Goal: Task Accomplishment & Management: Complete application form

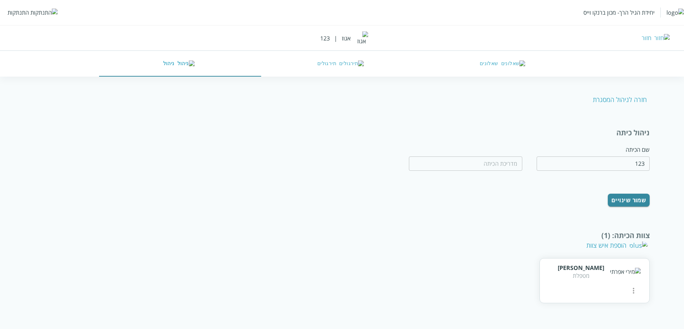
click at [649, 99] on img at bounding box center [649, 99] width 0 height 0
type input "אגוז"
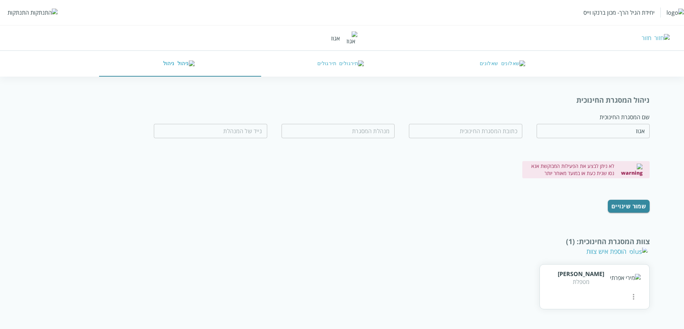
scroll to position [83, 0]
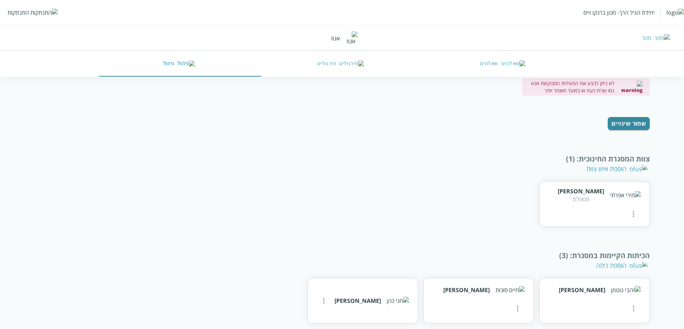
click at [630, 164] on div "הוספת איש צוות" at bounding box center [617, 168] width 62 height 9
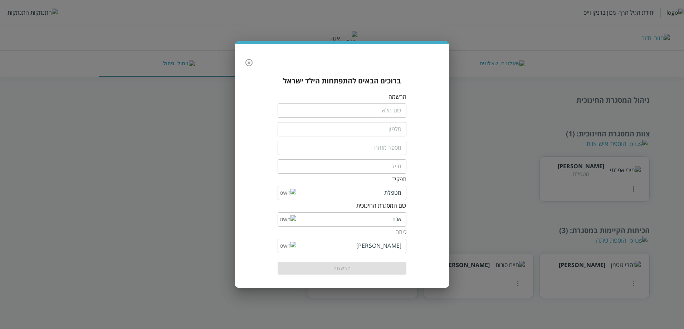
scroll to position [0, 0]
click at [378, 108] on input "fullName" at bounding box center [343, 110] width 129 height 14
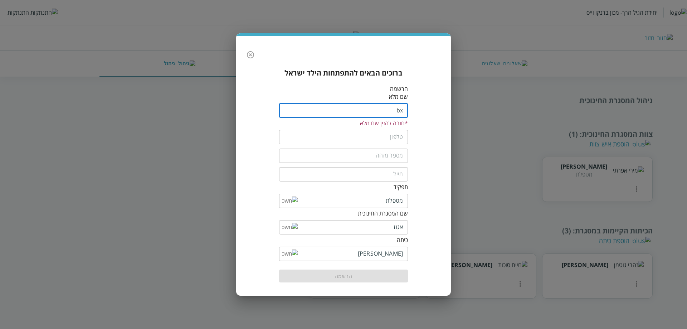
type input "b"
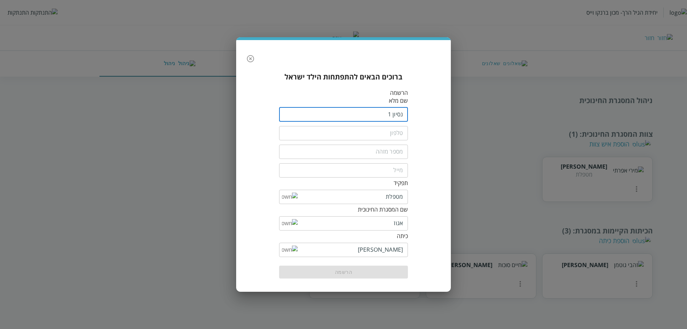
type input "נסיון 1"
click at [396, 137] on input "tel" at bounding box center [343, 133] width 129 height 14
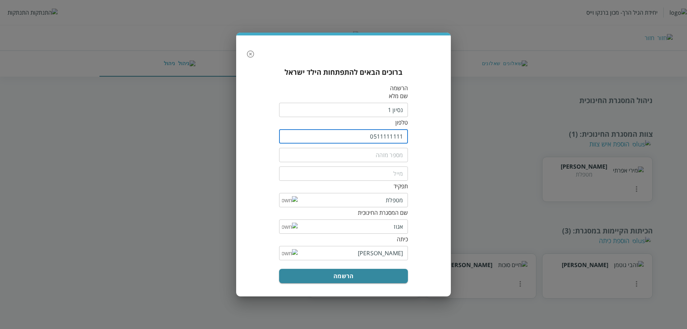
click at [367, 152] on input "text" at bounding box center [343, 155] width 129 height 14
drag, startPoint x: 397, startPoint y: 136, endPoint x: 402, endPoint y: 137, distance: 5.7
click at [402, 137] on input "0511111111" at bounding box center [343, 136] width 129 height 14
type input "0511111100"
click at [378, 156] on input "text" at bounding box center [343, 155] width 129 height 14
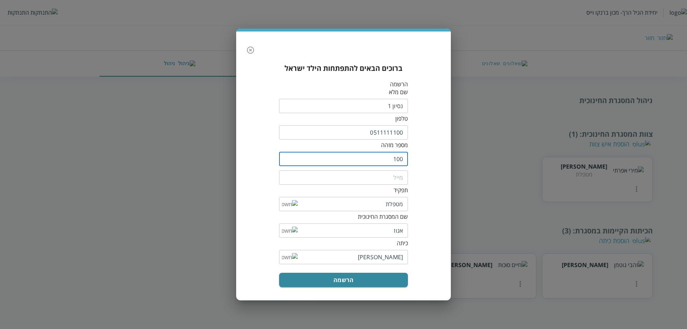
type input "100"
click at [386, 174] on input "email" at bounding box center [343, 177] width 129 height 14
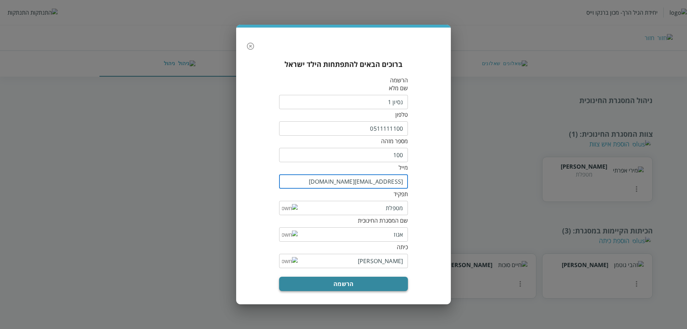
type input "100@yopmail.com"
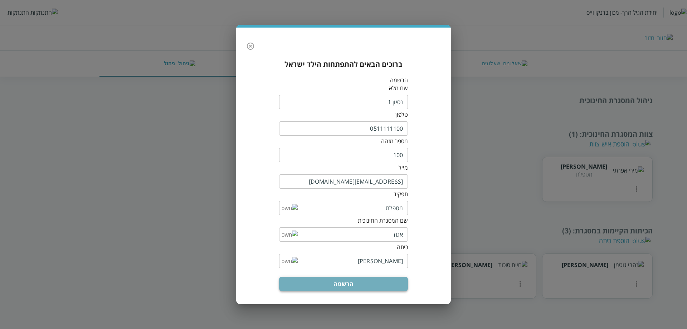
click at [354, 281] on button "הרשמה" at bounding box center [343, 283] width 129 height 14
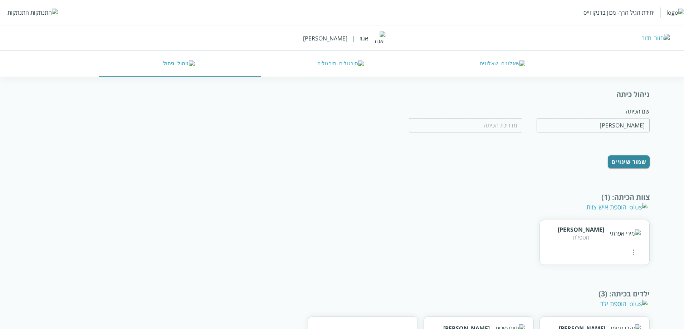
scroll to position [75, 0]
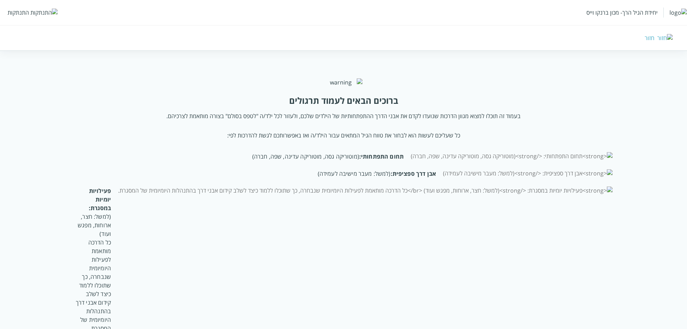
click at [21, 10] on div "התנתקות" at bounding box center [18, 13] width 21 height 8
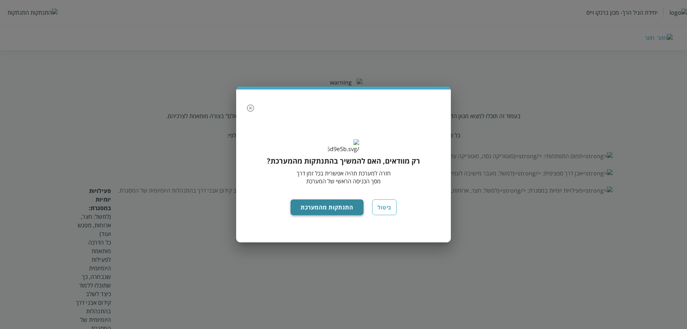
click at [333, 215] on button "התנתקות מהמערכת" at bounding box center [326, 207] width 73 height 16
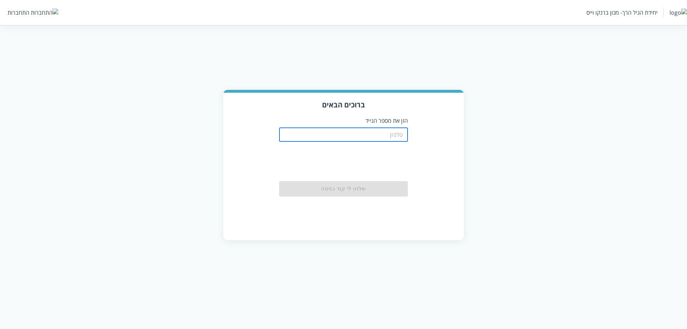
drag, startPoint x: 363, startPoint y: 132, endPoint x: 359, endPoint y: 131, distance: 4.1
click at [359, 131] on input "tel" at bounding box center [343, 134] width 129 height 14
type input "0511123160"
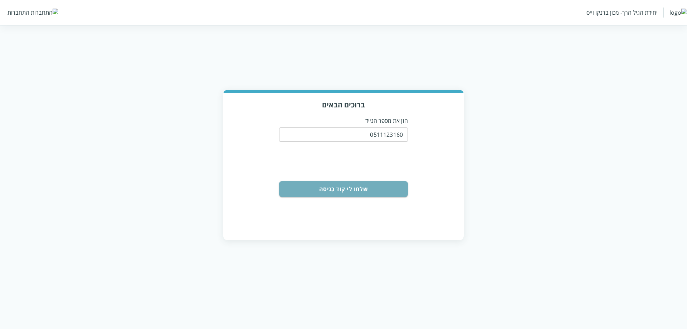
click at [362, 193] on button "שלחו לי קוד כניסה" at bounding box center [343, 189] width 129 height 16
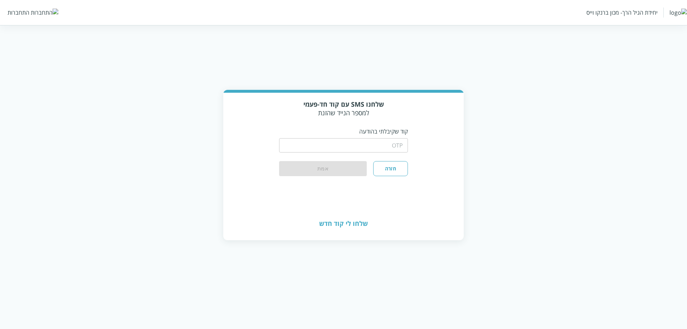
click at [378, 137] on div "​" at bounding box center [343, 144] width 129 height 19
click at [375, 150] on input "string" at bounding box center [343, 145] width 129 height 14
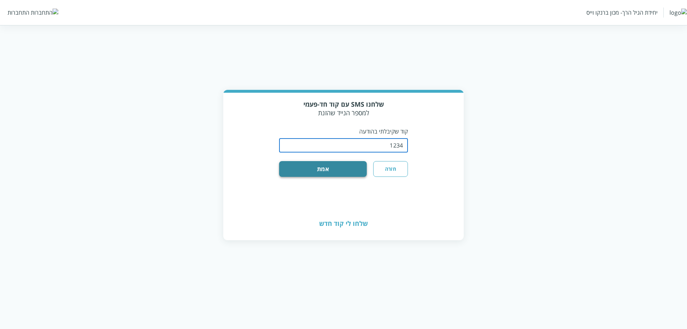
type input "1234"
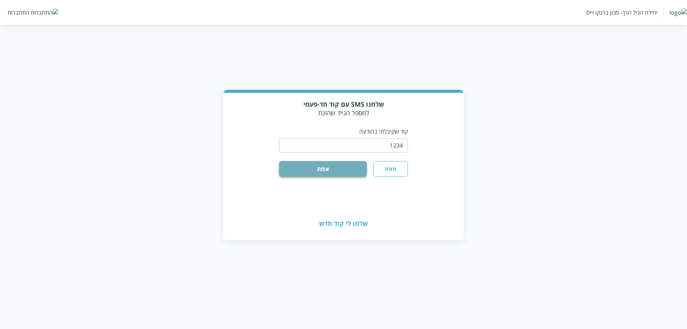
click at [297, 173] on button "אמת" at bounding box center [323, 169] width 88 height 16
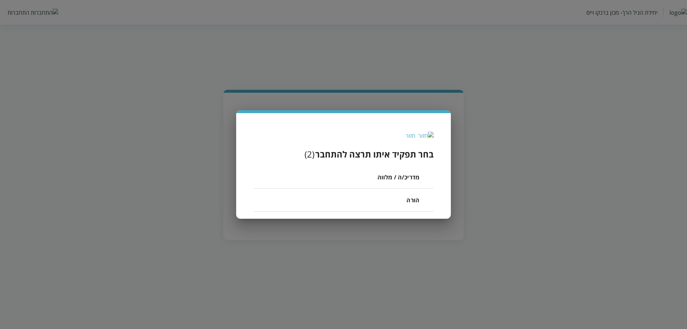
click at [400, 179] on span "מדריכ/ה / מלווה" at bounding box center [398, 177] width 42 height 9
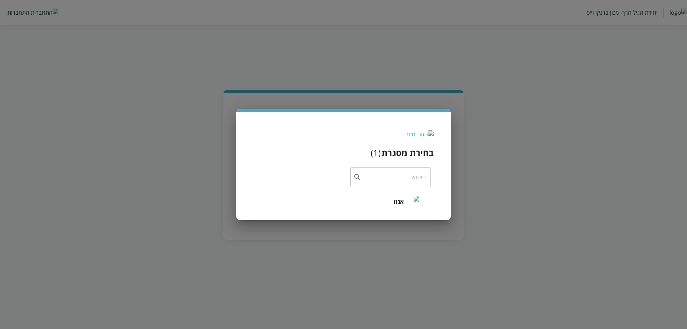
click at [386, 200] on li "אגוז" at bounding box center [343, 201] width 180 height 23
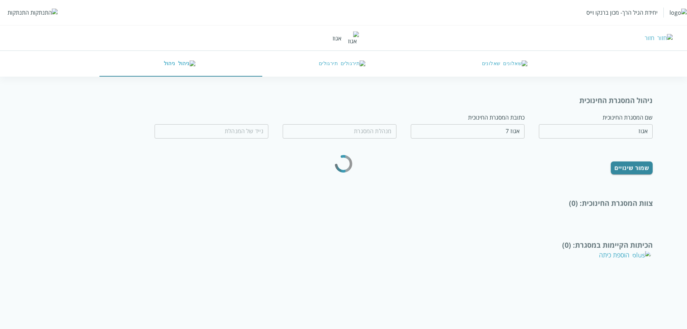
type input "טובה לבנון"
type input "0544356777"
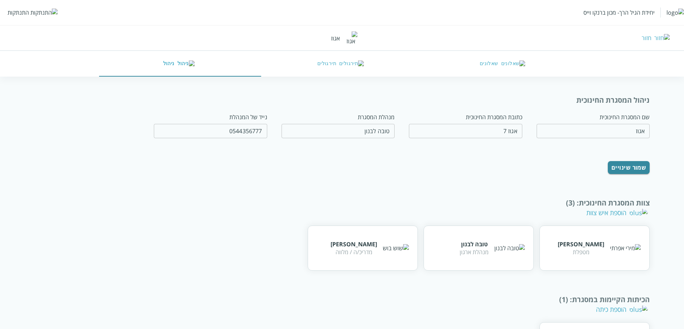
click at [638, 210] on div "הוספת איש צוות" at bounding box center [617, 212] width 62 height 9
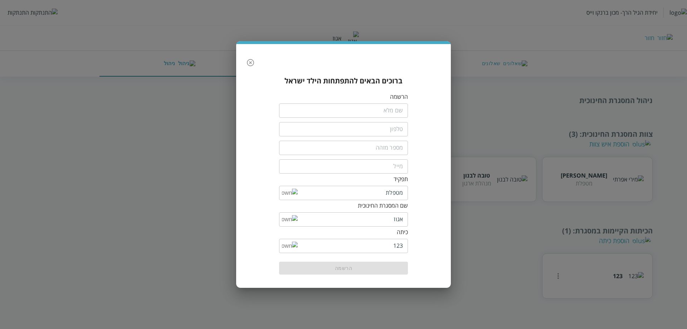
click at [373, 109] on input "fullName" at bounding box center [343, 110] width 129 height 14
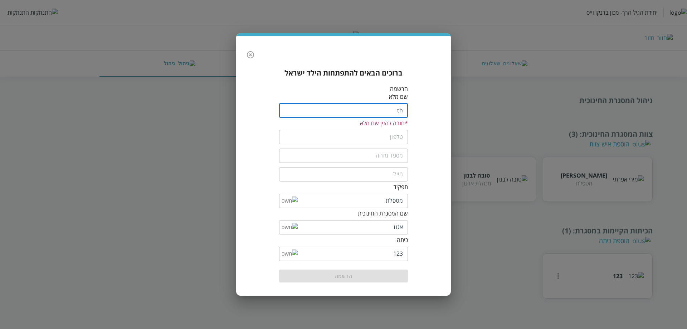
type input "t"
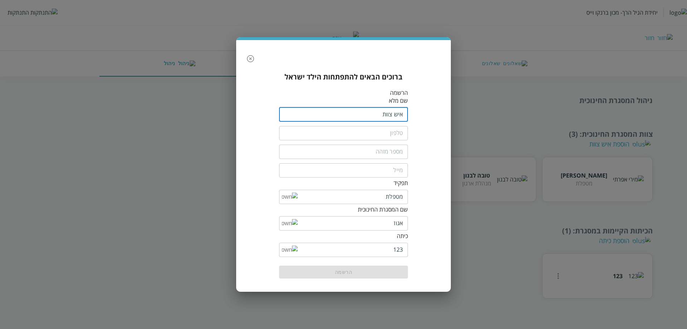
type input "איש צוות"
drag, startPoint x: 338, startPoint y: 136, endPoint x: 342, endPoint y: 134, distance: 4.1
click at [338, 136] on input "tel" at bounding box center [343, 133] width 129 height 14
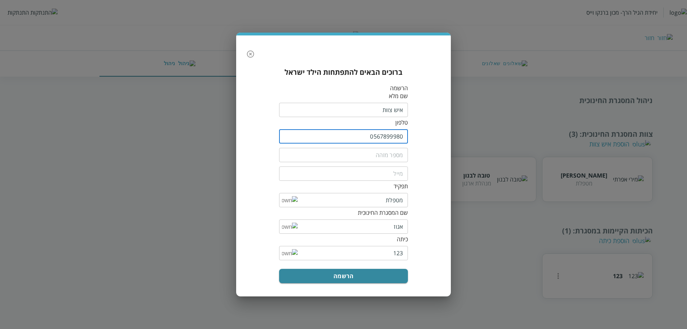
type input "0567899980"
click at [373, 157] on input "text" at bounding box center [343, 155] width 129 height 14
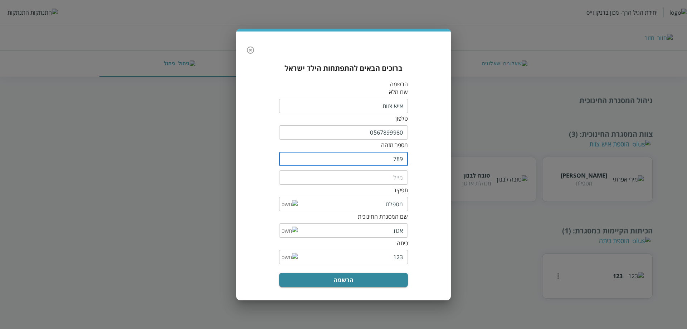
type input "789"
click at [389, 176] on input "email" at bounding box center [343, 177] width 129 height 14
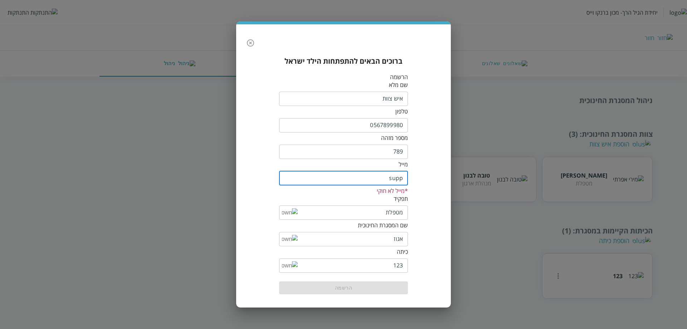
type input "[EMAIL_ADDRESS][DOMAIN_NAME]"
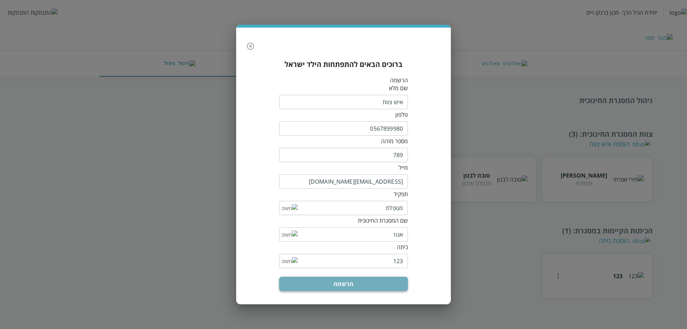
click at [343, 283] on button "הרשמה" at bounding box center [343, 283] width 129 height 14
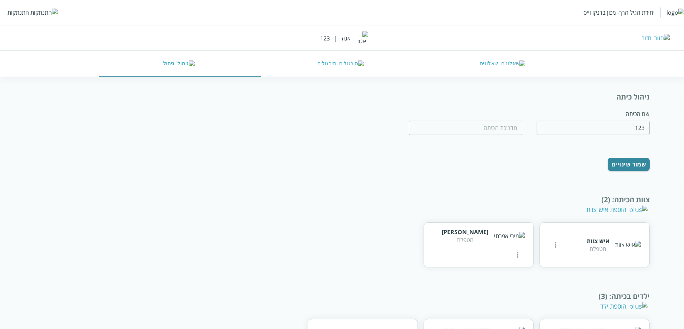
click at [624, 214] on div "הוספת איש צוות" at bounding box center [617, 209] width 62 height 9
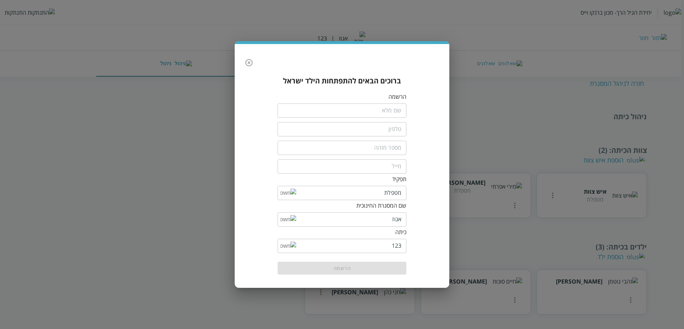
scroll to position [16, 0]
click at [399, 112] on input "fullName" at bounding box center [343, 110] width 129 height 14
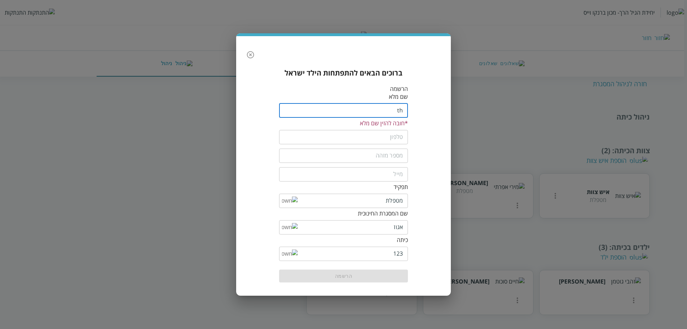
type input "t"
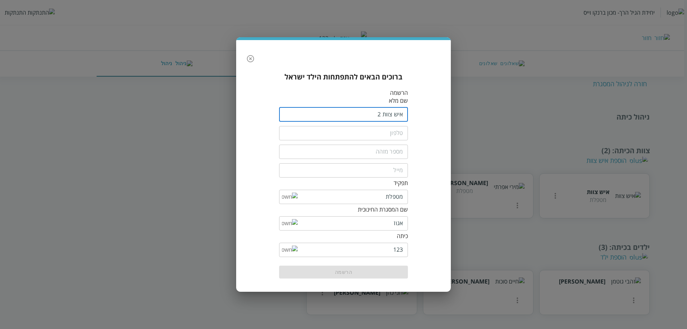
type input "איש צוות 2"
click at [389, 135] on input "tel" at bounding box center [343, 133] width 129 height 14
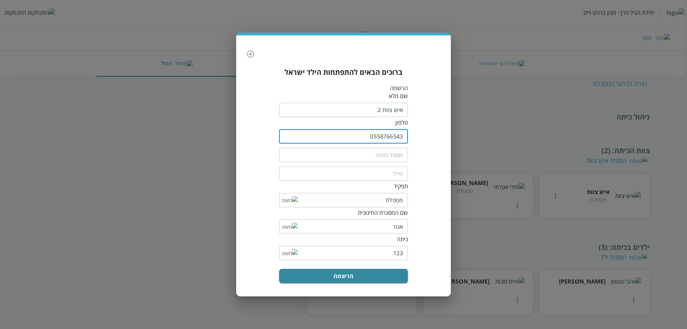
type input "0558766543"
click at [348, 153] on input "text" at bounding box center [343, 155] width 129 height 14
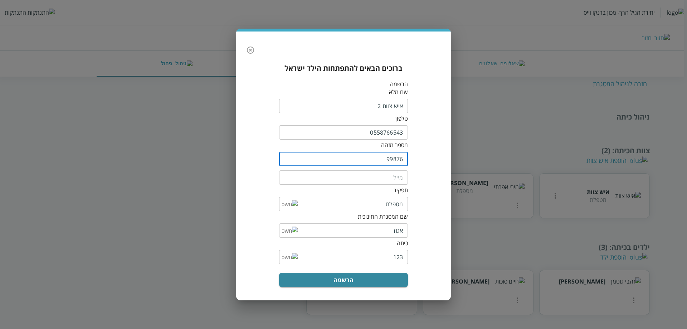
type input "99876"
click at [384, 178] on input "email" at bounding box center [343, 177] width 129 height 14
type input "ד"
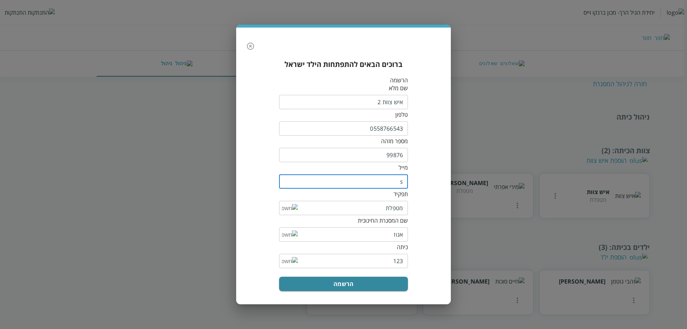
type input "[EMAIL_ADDRESS][DOMAIN_NAME]"
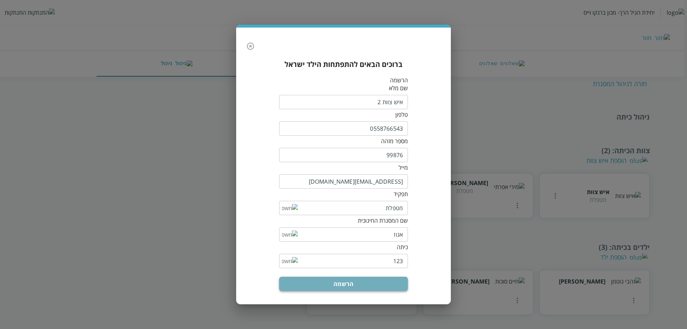
click at [361, 283] on button "הרשמה" at bounding box center [343, 283] width 129 height 14
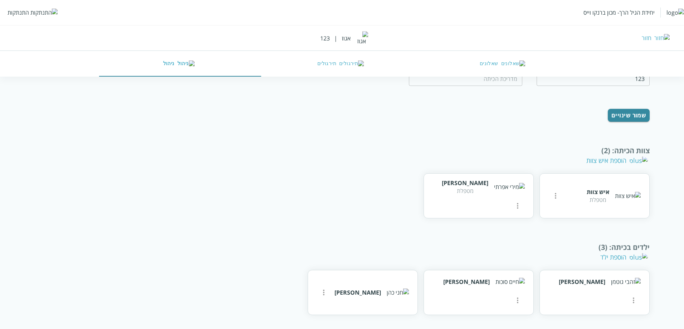
scroll to position [85, 0]
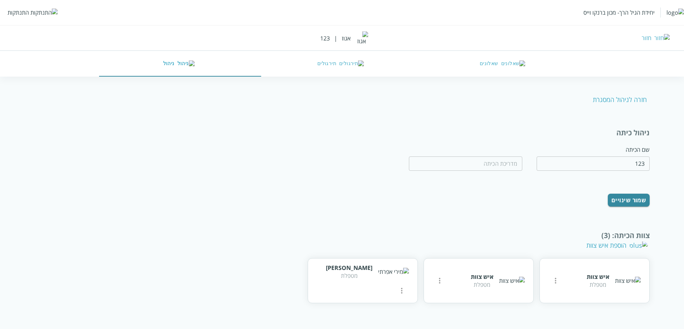
scroll to position [85, 0]
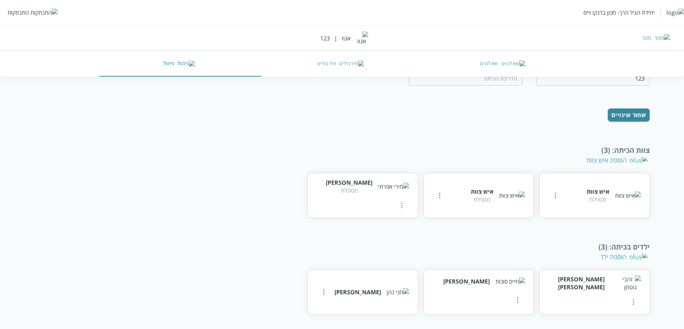
click at [631, 255] on div "הוספת ילד" at bounding box center [624, 256] width 48 height 9
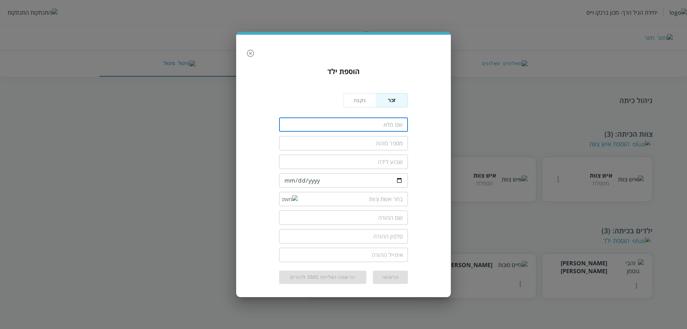
click at [351, 120] on input "fullName" at bounding box center [343, 124] width 129 height 14
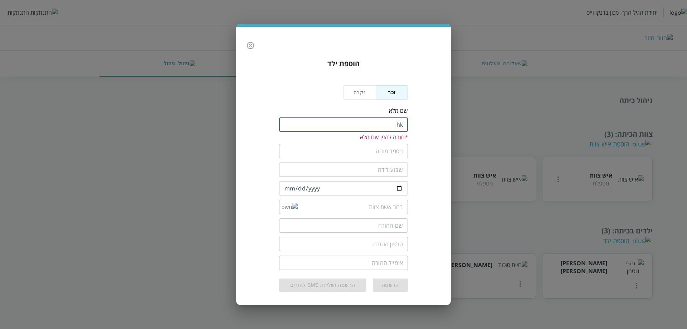
type input "h"
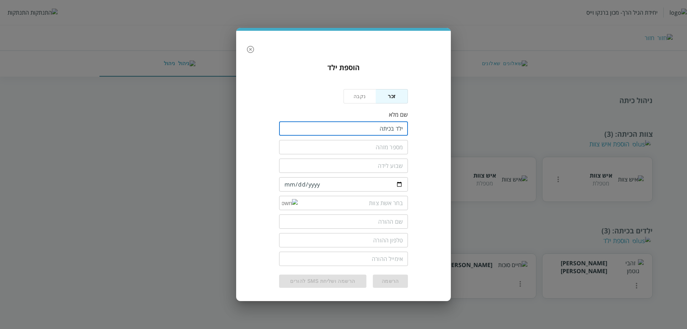
type input "ילד בכיתה"
click at [379, 151] on input "text" at bounding box center [343, 147] width 129 height 14
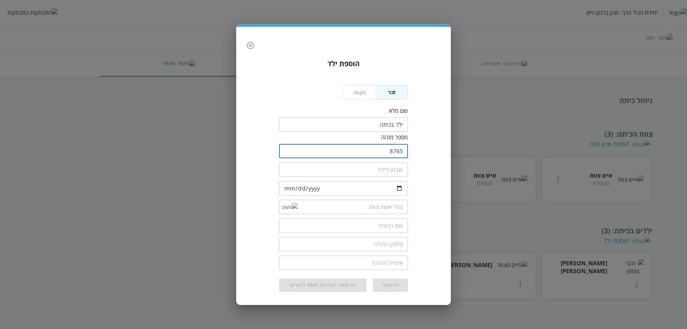
type input "8765"
click at [388, 169] on input "number" at bounding box center [343, 169] width 129 height 14
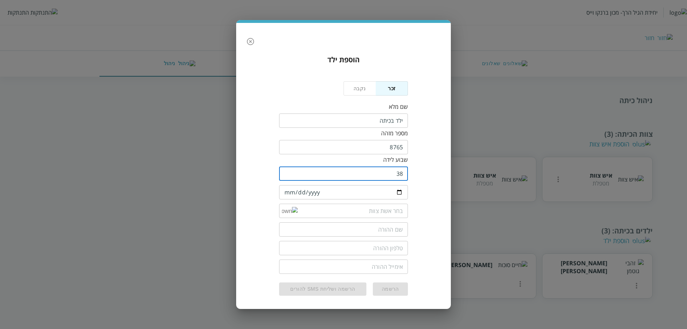
type input "38"
click at [287, 195] on input "date" at bounding box center [343, 192] width 129 height 14
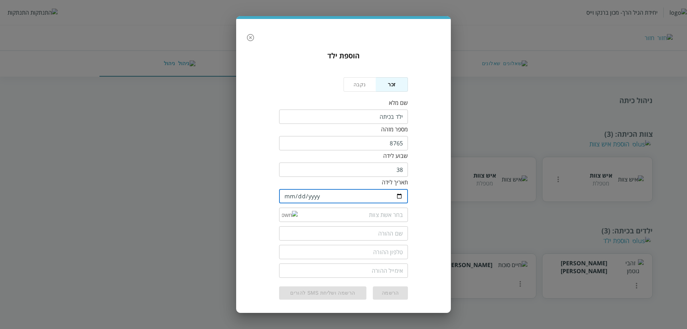
type input "[DATE]"
click at [306, 215] on input "list" at bounding box center [350, 214] width 105 height 14
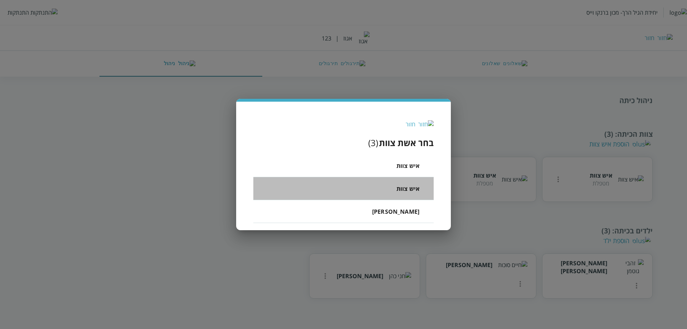
click at [388, 188] on li "איש צוות" at bounding box center [343, 188] width 180 height 23
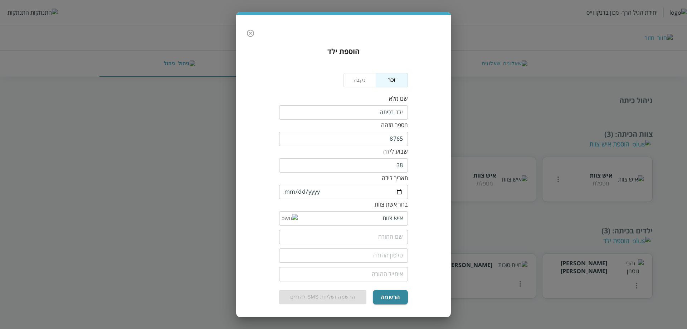
click at [366, 237] on input "text" at bounding box center [343, 237] width 129 height 14
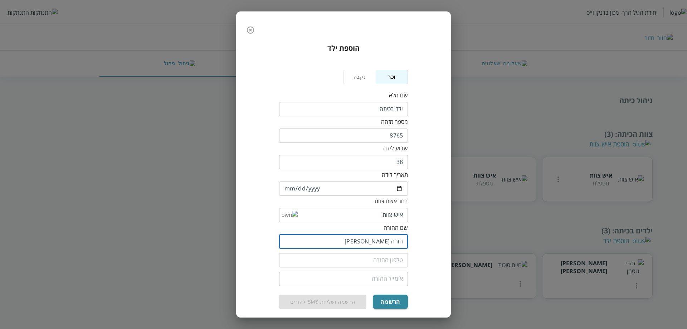
type input "הורה [PERSON_NAME]"
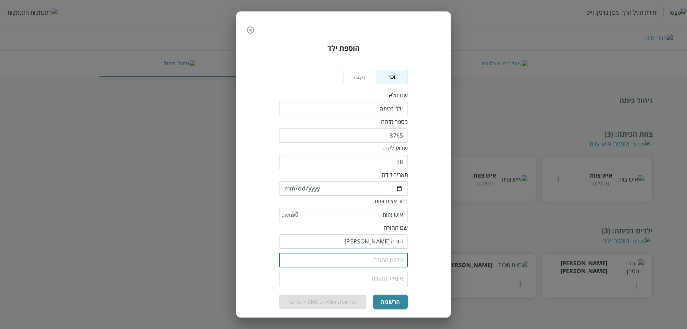
click at [400, 261] on input "tel" at bounding box center [343, 260] width 129 height 14
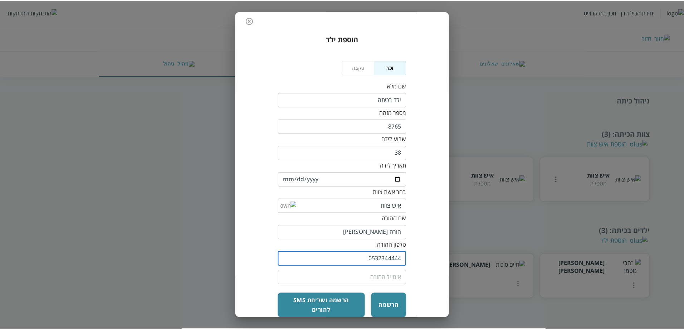
scroll to position [12, 0]
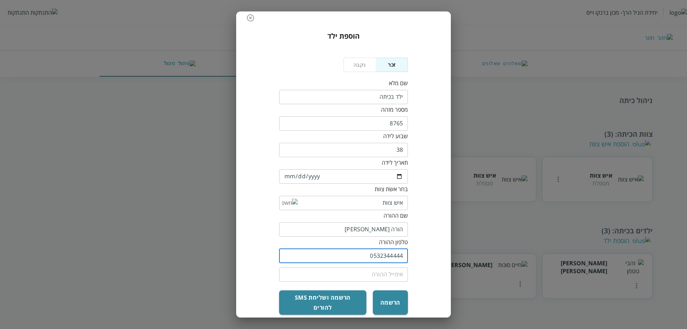
type input "0532344444"
click at [348, 272] on input "email" at bounding box center [343, 274] width 129 height 14
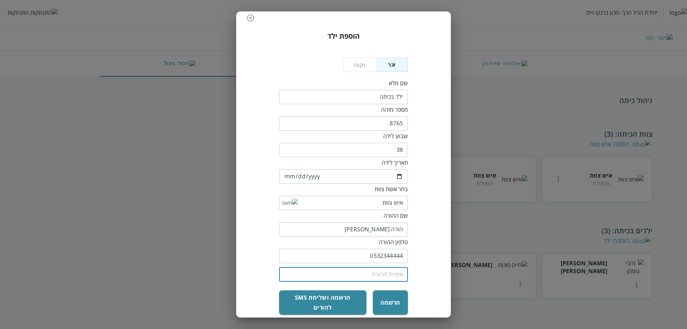
type input "[EMAIL_ADDRESS][DOMAIN_NAME]"
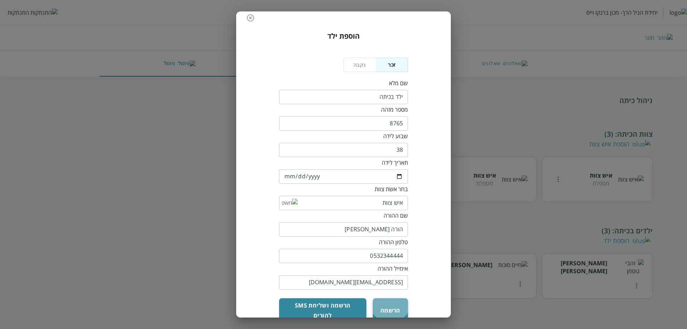
click at [391, 300] on button "הרשמה" at bounding box center [390, 310] width 35 height 24
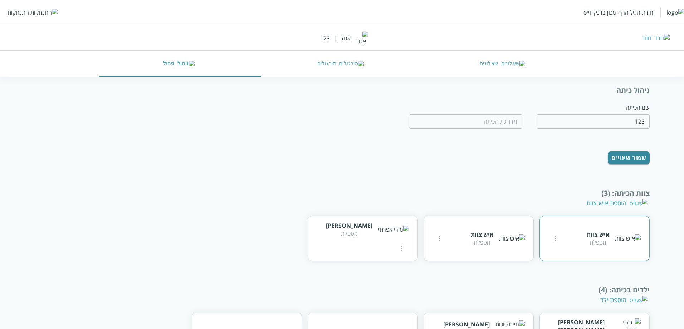
scroll to position [85, 0]
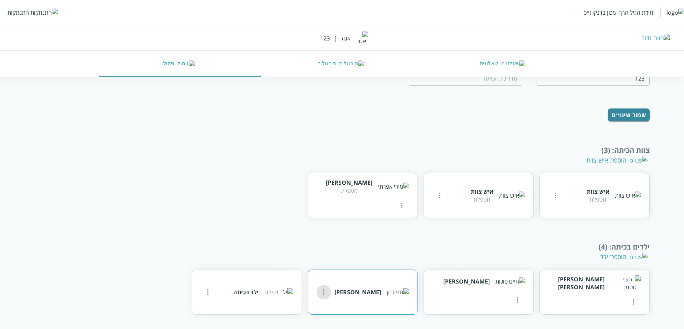
click at [328, 296] on icon "more" at bounding box center [323, 292] width 9 height 9
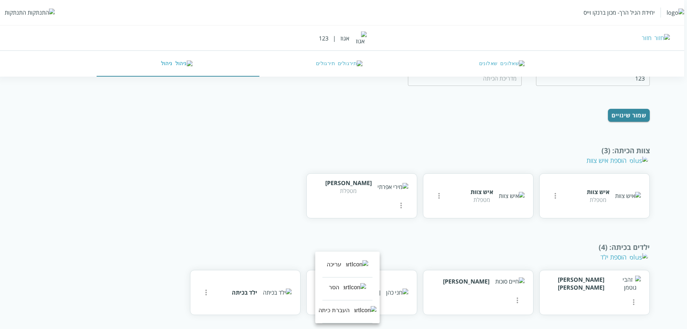
click at [422, 257] on div at bounding box center [343, 164] width 687 height 329
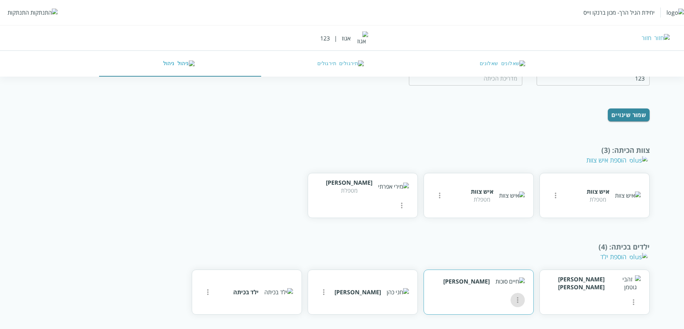
click at [513, 295] on icon "more" at bounding box center [517, 299] width 9 height 9
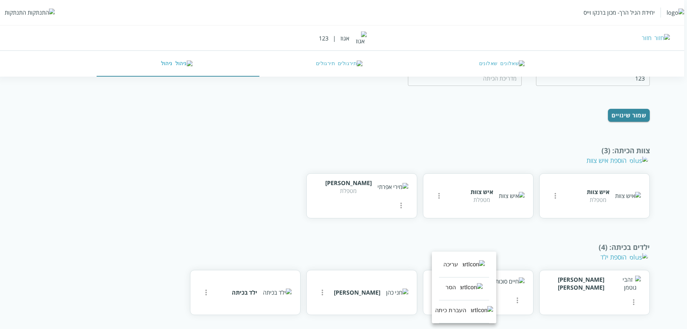
click at [392, 256] on div at bounding box center [343, 164] width 687 height 329
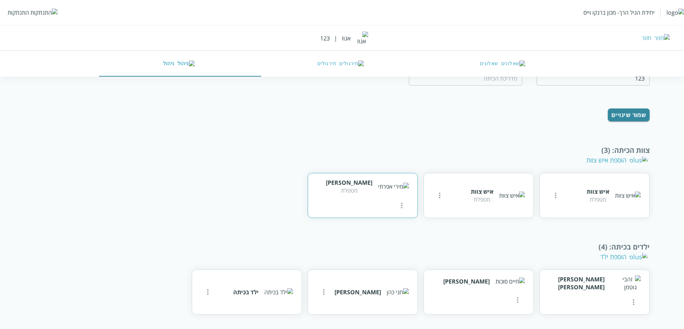
click at [316, 196] on div "[PERSON_NAME] מטפלת" at bounding box center [363, 195] width 110 height 45
click at [394, 198] on button "more" at bounding box center [401, 205] width 14 height 14
click at [500, 228] on div at bounding box center [343, 164] width 687 height 329
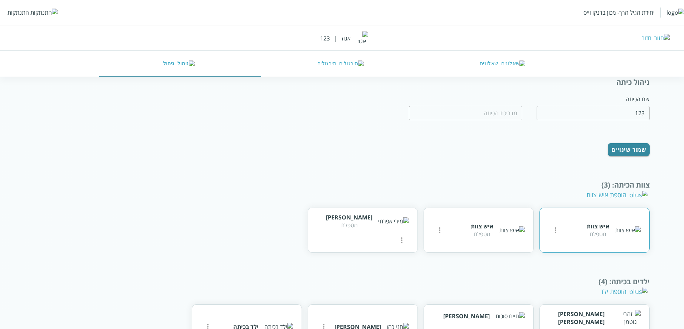
scroll to position [0, 0]
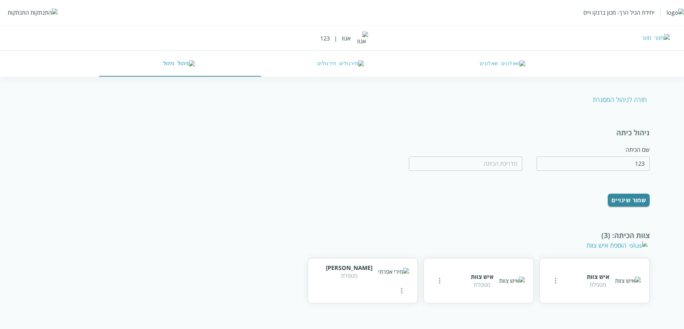
click at [649, 99] on img at bounding box center [649, 99] width 0 height 0
type input "אגוז"
type input "אגוז 7"
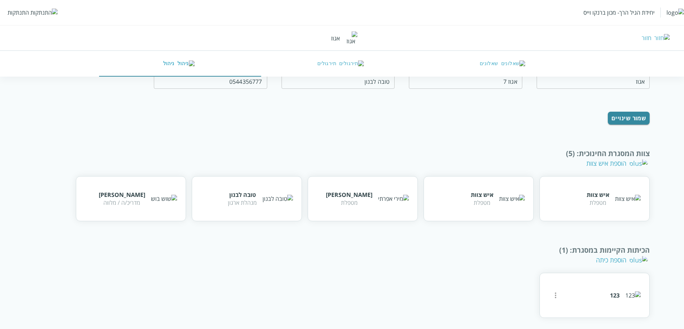
scroll to position [53, 0]
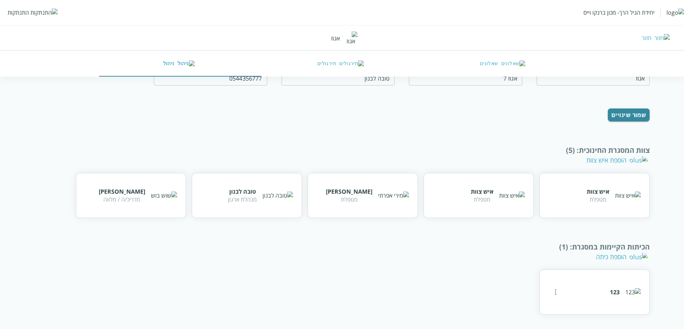
click at [327, 40] on img at bounding box center [327, 40] width 0 height 0
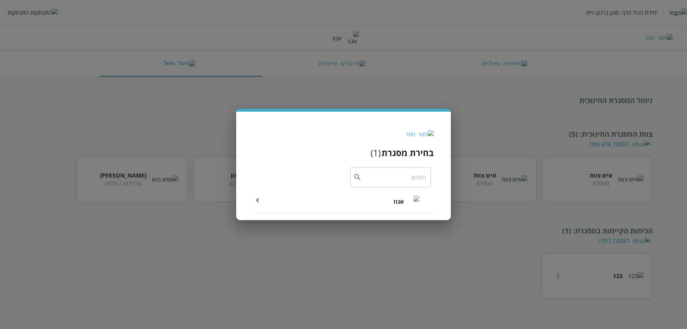
click at [259, 200] on icon at bounding box center [257, 200] width 9 height 9
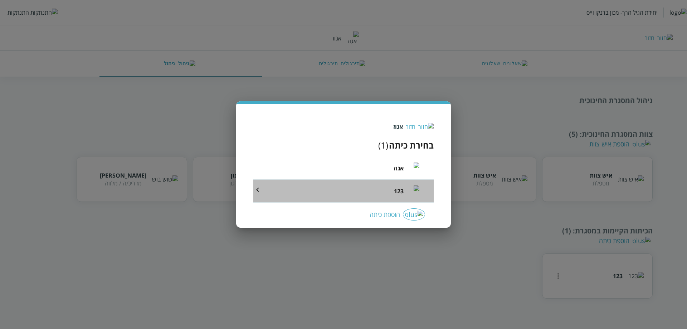
click at [255, 193] on icon at bounding box center [257, 189] width 9 height 9
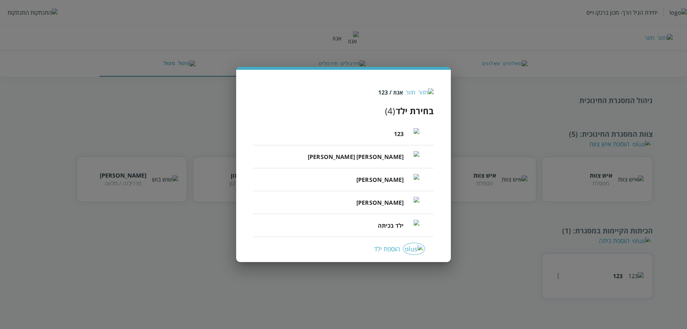
click at [394, 247] on div "הוספת ילד" at bounding box center [343, 248] width 163 height 12
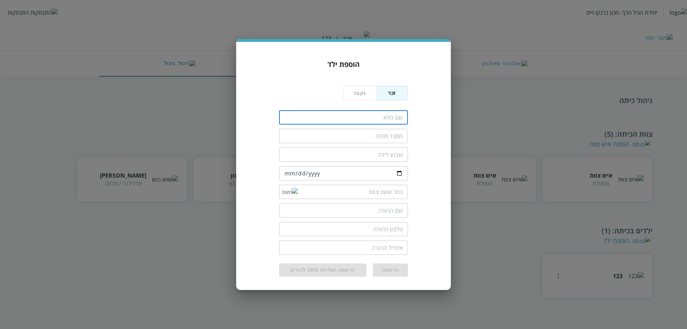
click at [390, 122] on input "fullName" at bounding box center [343, 117] width 129 height 14
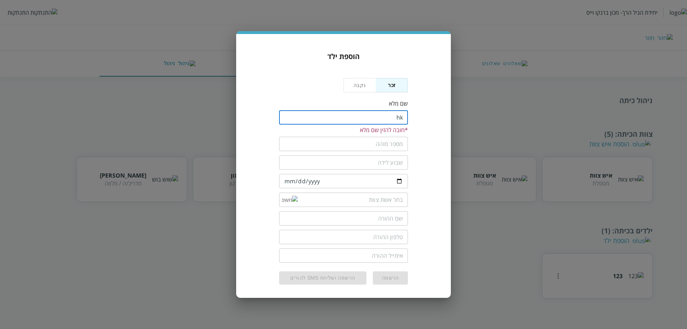
type input "h"
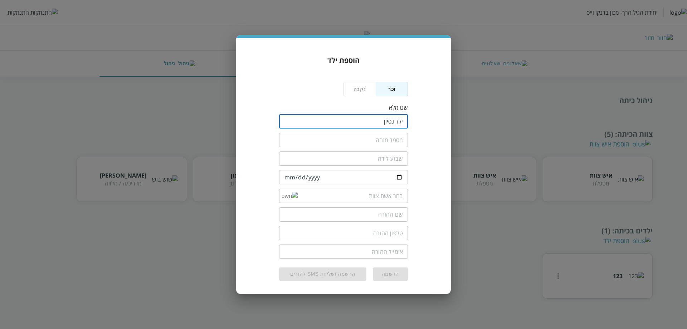
type input "ילד נסיון"
click at [390, 141] on input "text" at bounding box center [343, 140] width 129 height 14
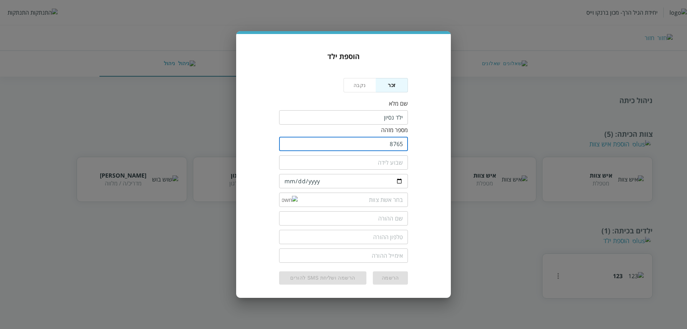
type input "8765"
click at [400, 164] on input "number" at bounding box center [343, 162] width 129 height 14
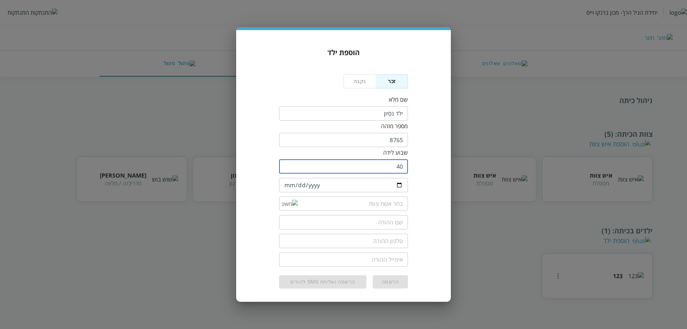
type input "40"
click at [288, 188] on input "date" at bounding box center [343, 185] width 129 height 14
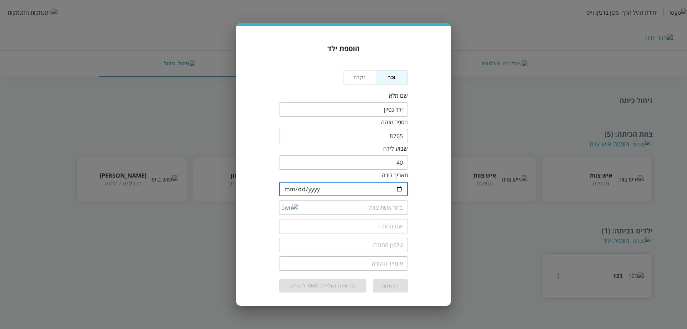
type input "[DATE]"
click at [444, 199] on div "הוספת ילד נקבה זכר שם מלא ​ מספר מזהה 8765 ​ שבוע לידה 40 ​ תאריך לידה [DEMOGRA…" at bounding box center [343, 165] width 215 height 279
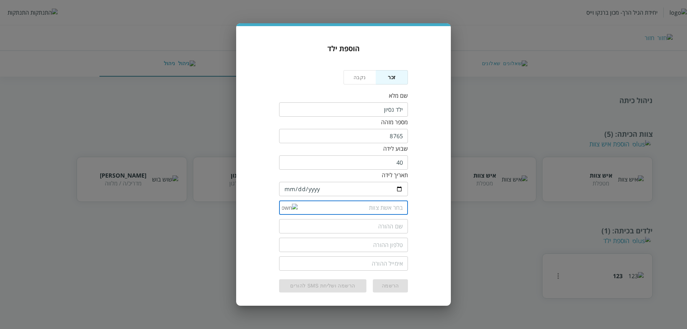
click at [397, 206] on input "list" at bounding box center [350, 207] width 105 height 14
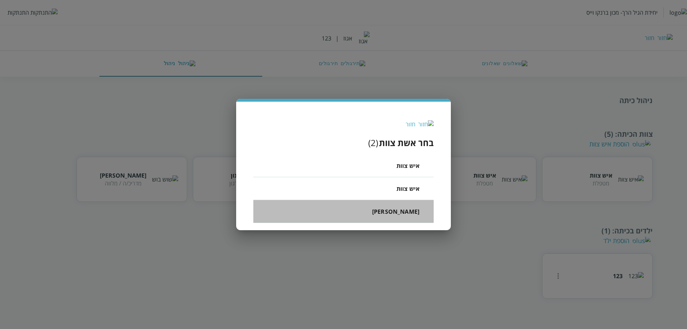
click at [406, 211] on span "[PERSON_NAME]" at bounding box center [395, 211] width 47 height 9
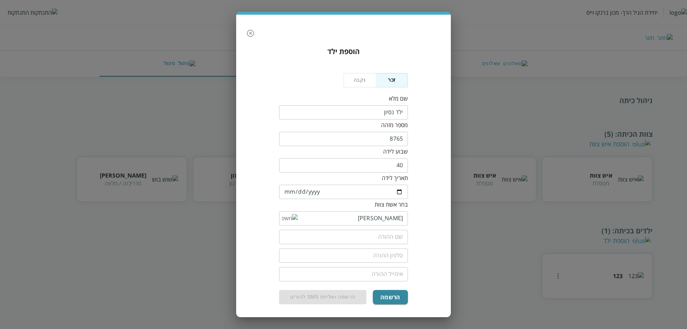
click at [374, 235] on input "text" at bounding box center [343, 237] width 129 height 14
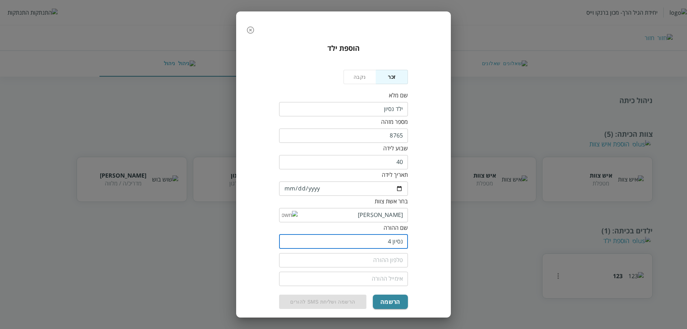
type input "נסיון 4"
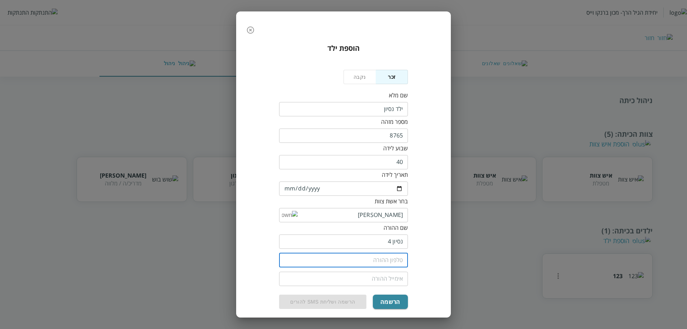
click at [387, 259] on input "tel" at bounding box center [343, 260] width 129 height 14
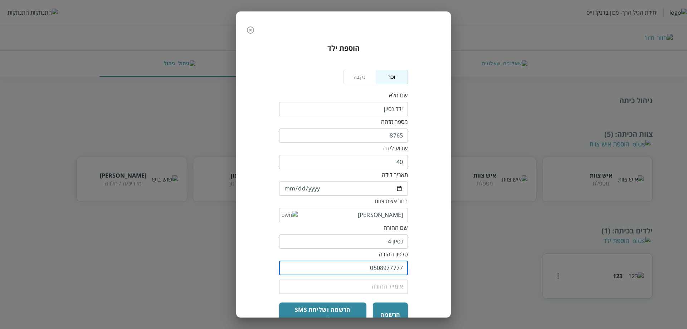
type input "0508977777"
click at [388, 289] on input "email" at bounding box center [343, 286] width 129 height 14
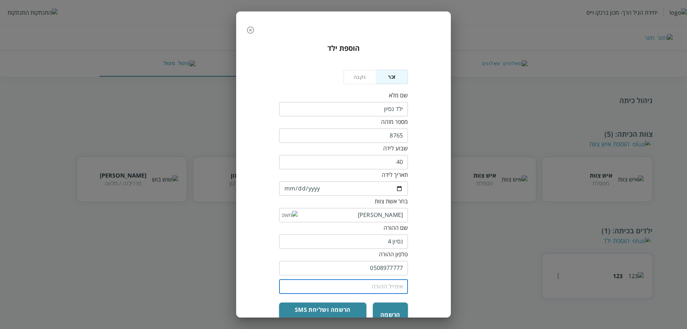
type input "[EMAIL_ADDRESS][DOMAIN_NAME]"
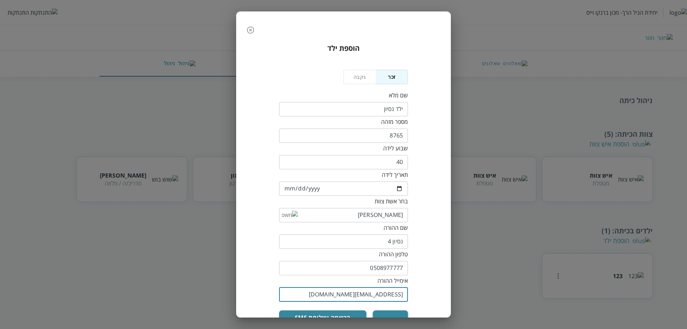
click at [391, 315] on button "הרשמה" at bounding box center [390, 322] width 35 height 24
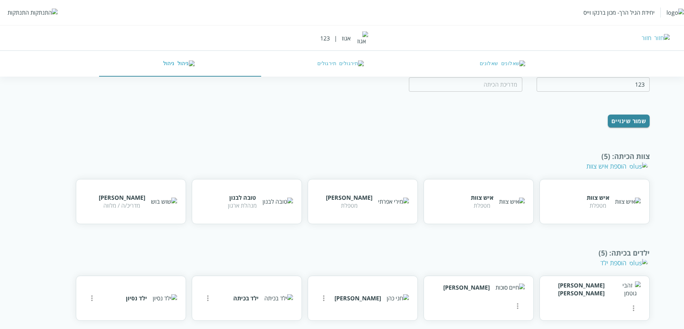
scroll to position [85, 0]
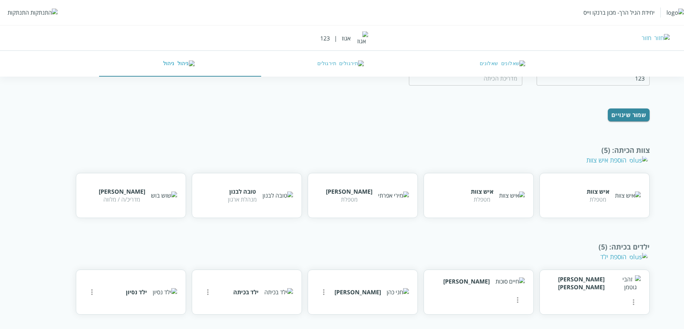
click at [487, 63] on button "שאלונים" at bounding box center [504, 64] width 162 height 26
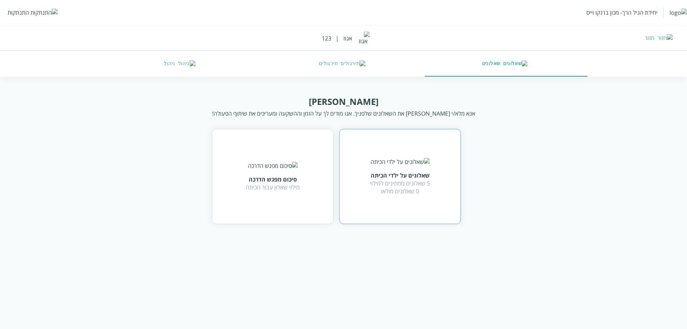
click at [389, 170] on div "שאלונים על ילדי הכיתה 5 שאלונים ממתינים למילוי 0 שאלונים מולאו" at bounding box center [400, 176] width 60 height 37
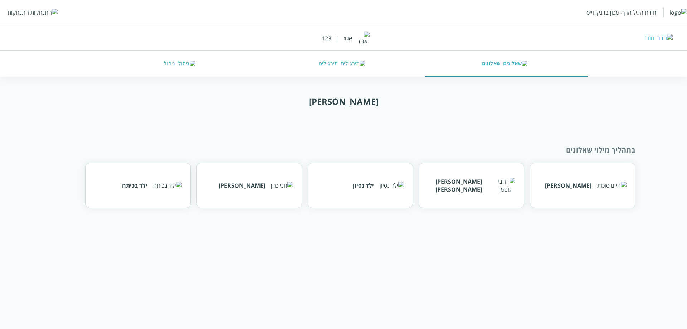
click at [313, 38] on div "יחידת הגיל הרך- מכון [PERSON_NAME] התנתקות חזור אגוז | 123 שאלונים תירגולים ניה…" at bounding box center [343, 38] width 687 height 77
click at [317, 40] on img at bounding box center [317, 40] width 0 height 0
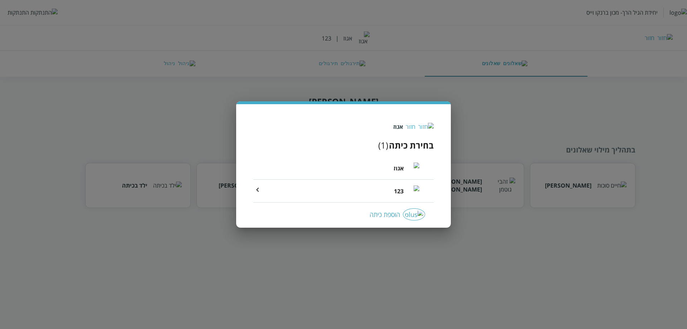
click at [260, 193] on icon at bounding box center [257, 189] width 9 height 9
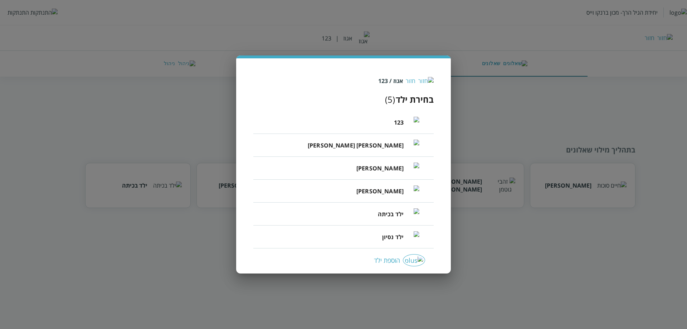
click at [409, 261] on div "הוספת ילד" at bounding box center [343, 260] width 163 height 12
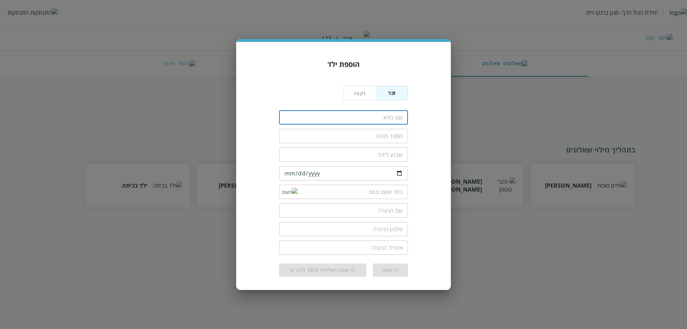
click at [391, 119] on input "fullName" at bounding box center [343, 117] width 129 height 14
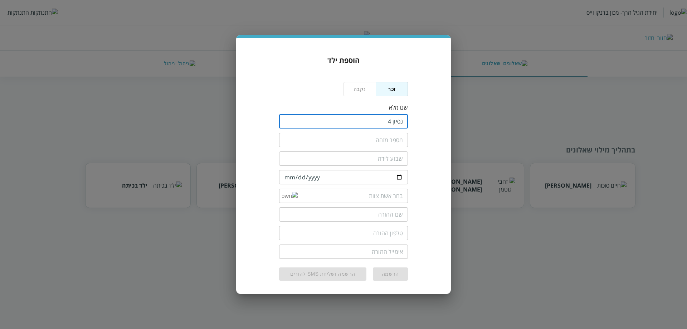
type input "נסיון 4"
click at [363, 138] on input "text" at bounding box center [343, 140] width 129 height 14
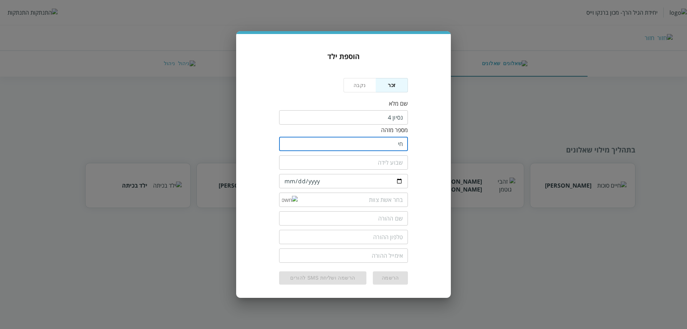
type input "ח"
type input "765"
click at [368, 162] on input "number" at bounding box center [343, 162] width 129 height 14
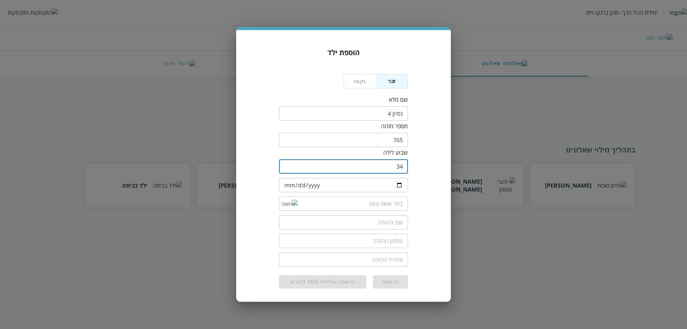
type input "34"
click at [287, 182] on input "date" at bounding box center [343, 185] width 129 height 14
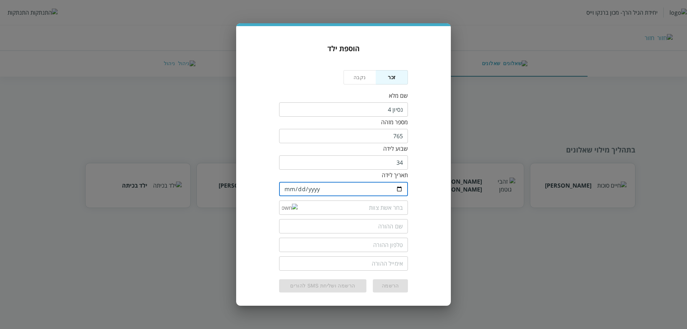
type input "[DATE]"
click at [412, 198] on div "הוספת ילד נקבה זכר שם מלא ​ מספר מזהה 765 ​ שבוע לידה 34 ​ תאריך לידה [DEMOGRAP…" at bounding box center [343, 168] width 200 height 260
click at [385, 209] on input "list" at bounding box center [350, 207] width 105 height 14
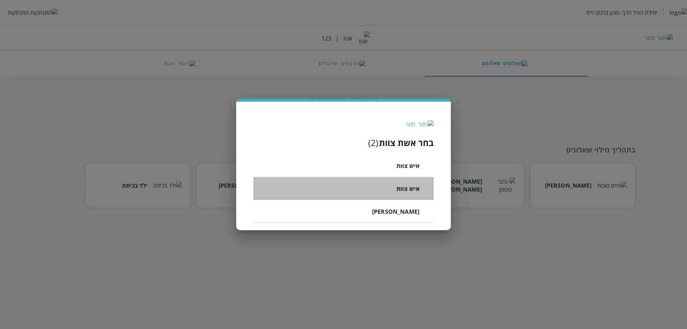
click at [398, 194] on li "איש צוות" at bounding box center [343, 188] width 180 height 23
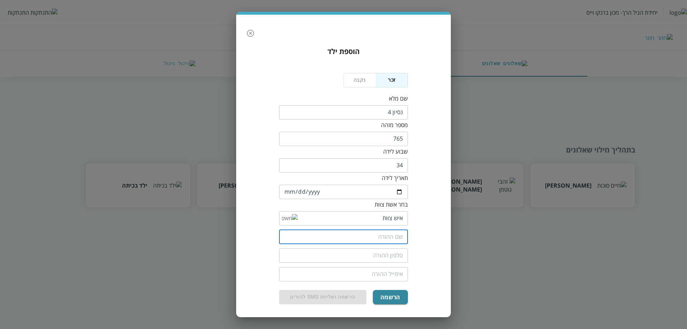
click at [384, 231] on input "text" at bounding box center [343, 237] width 129 height 14
type input "[PERSON_NAME]"
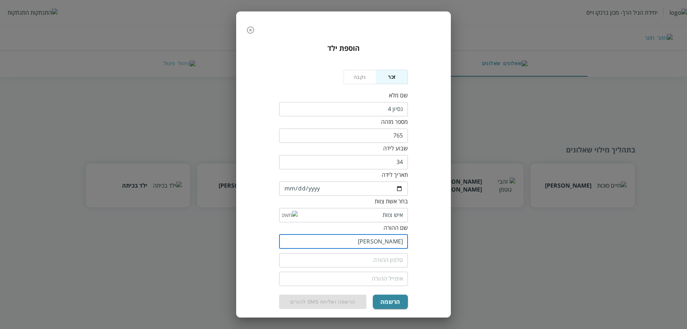
click at [386, 256] on input "tel" at bounding box center [343, 260] width 129 height 14
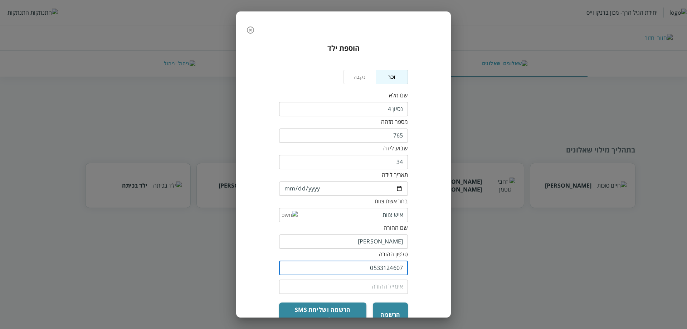
drag, startPoint x: 384, startPoint y: 265, endPoint x: 389, endPoint y: 265, distance: 5.0
click at [389, 265] on input "0533124607" at bounding box center [343, 268] width 129 height 14
type input "0533004607"
click at [385, 286] on input "email" at bounding box center [343, 286] width 129 height 14
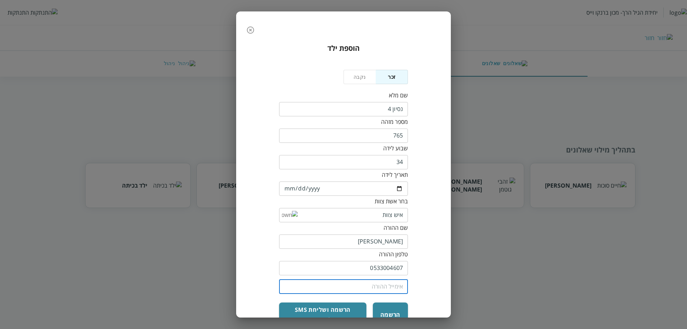
type input "[EMAIL_ADDRESS][DOMAIN_NAME]"
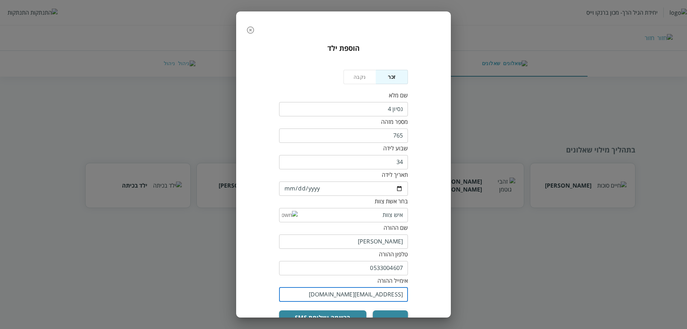
click at [388, 312] on button "הרשמה" at bounding box center [390, 322] width 35 height 24
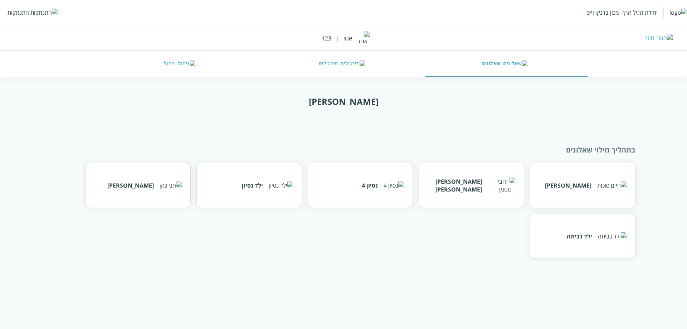
click at [73, 31] on div "יחידת הגיל הרך- מכון [PERSON_NAME] התנתקות חזור אגוז | 123 שאלונים תירגולים ניה…" at bounding box center [343, 38] width 687 height 77
